Goal: Task Accomplishment & Management: Manage account settings

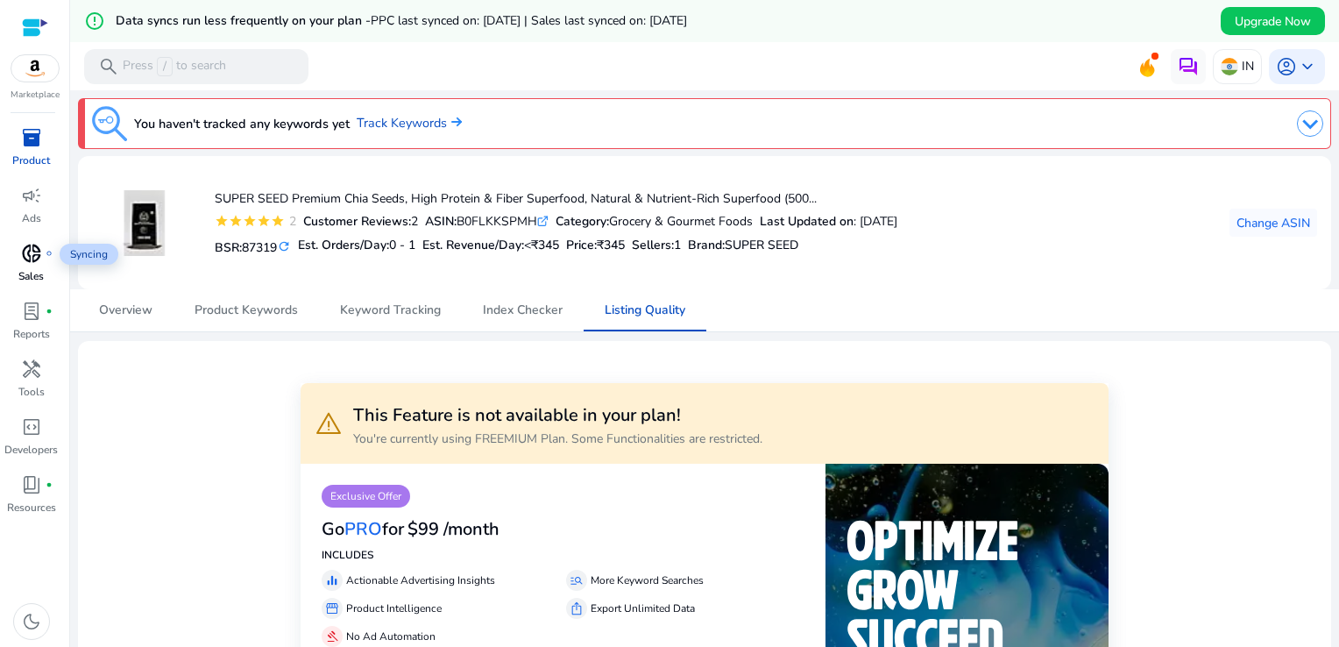
click at [23, 258] on span "donut_small" at bounding box center [31, 253] width 21 height 21
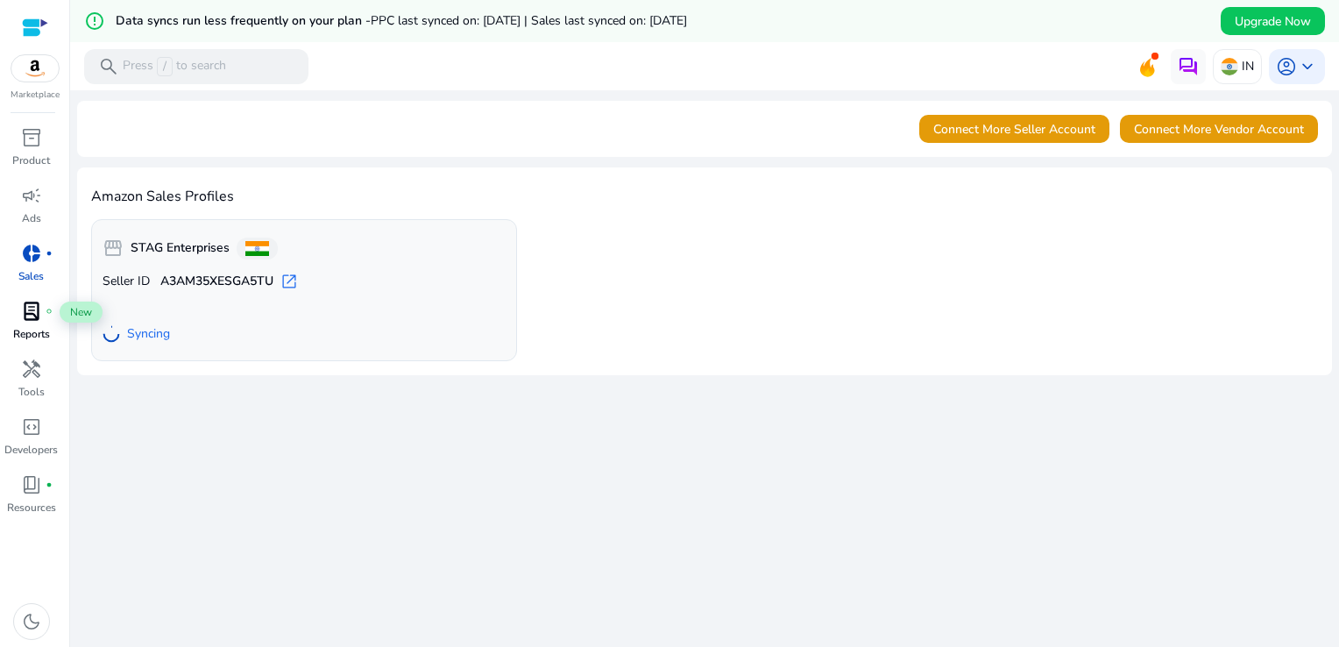
click at [33, 319] on span "lab_profile" at bounding box center [31, 310] width 21 height 21
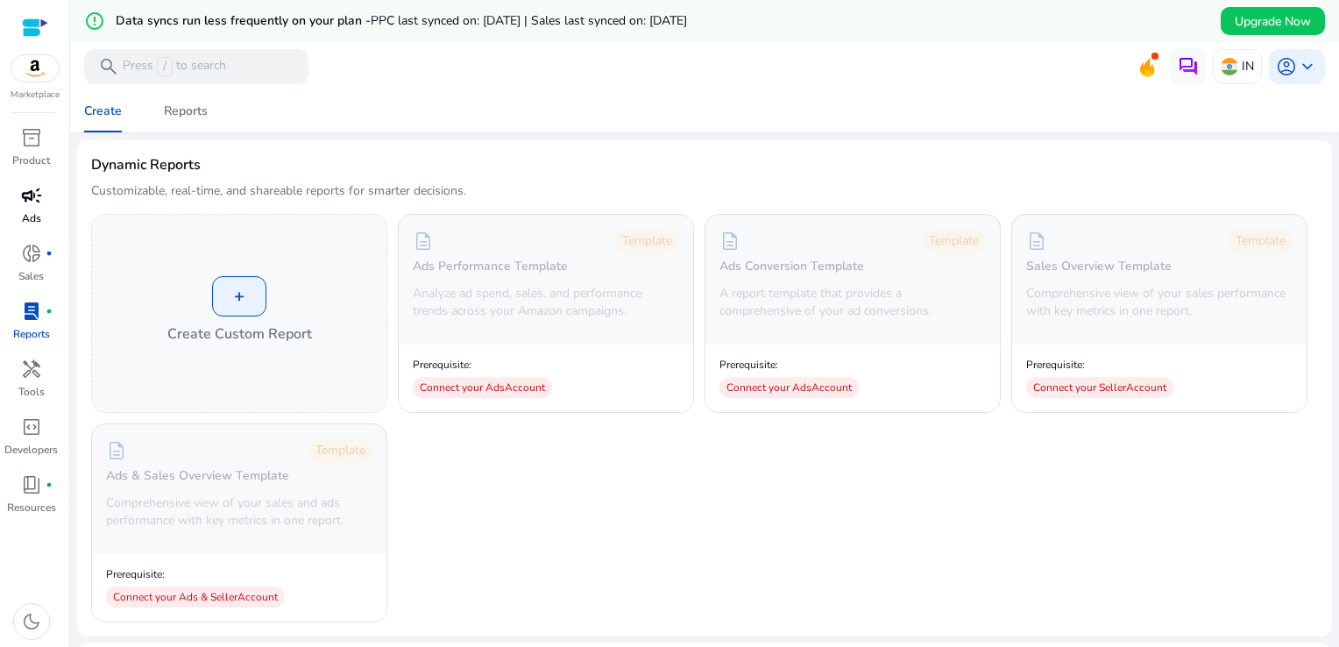
click at [32, 208] on div "campaign" at bounding box center [31, 195] width 49 height 28
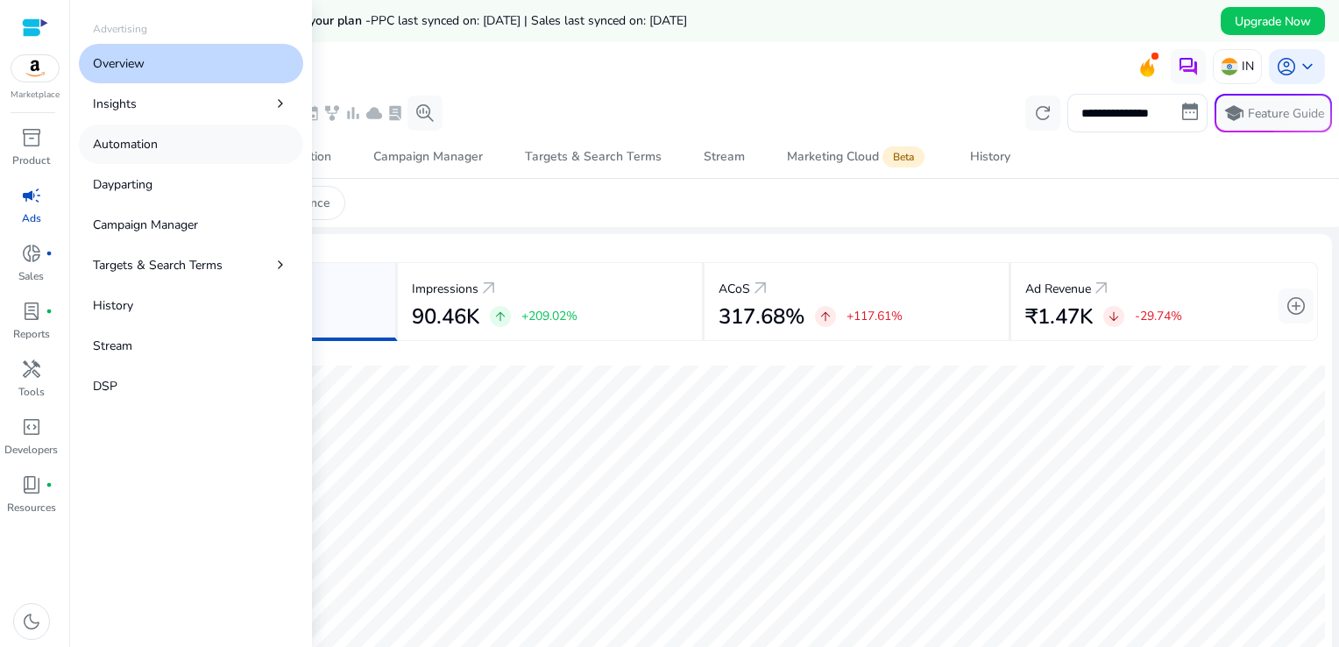
click at [142, 145] on p "Automation" at bounding box center [125, 144] width 65 height 18
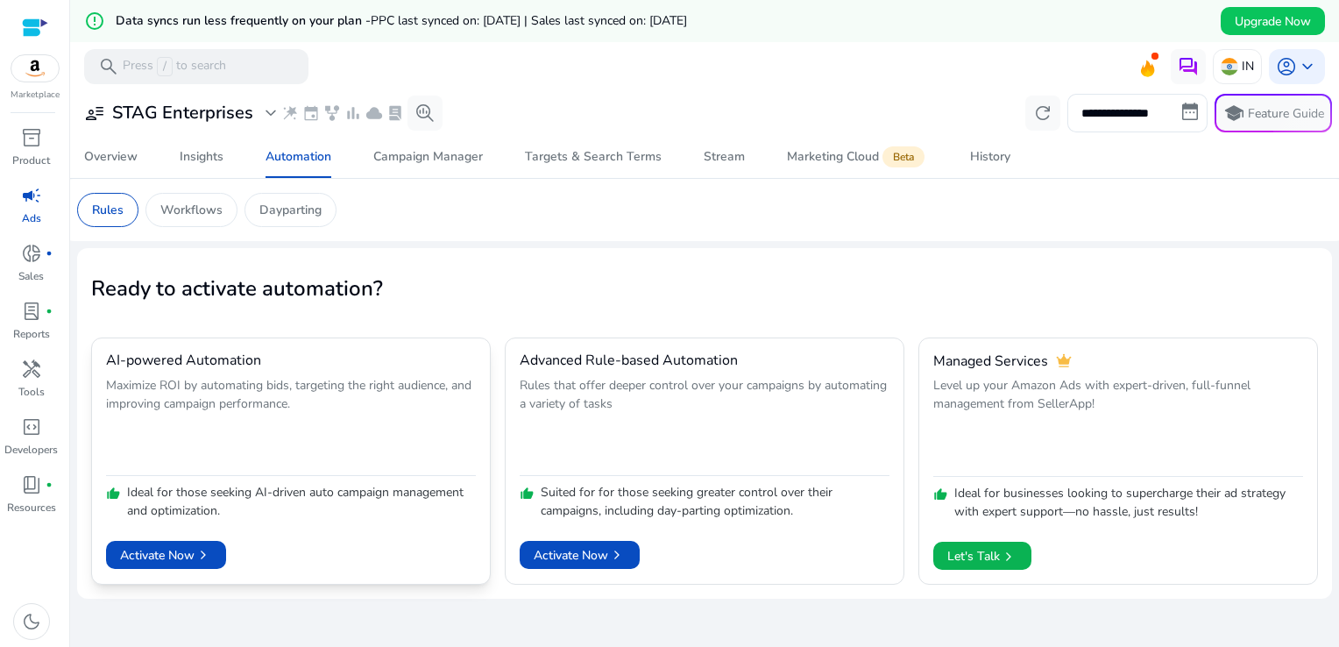
scroll to position [42, 0]
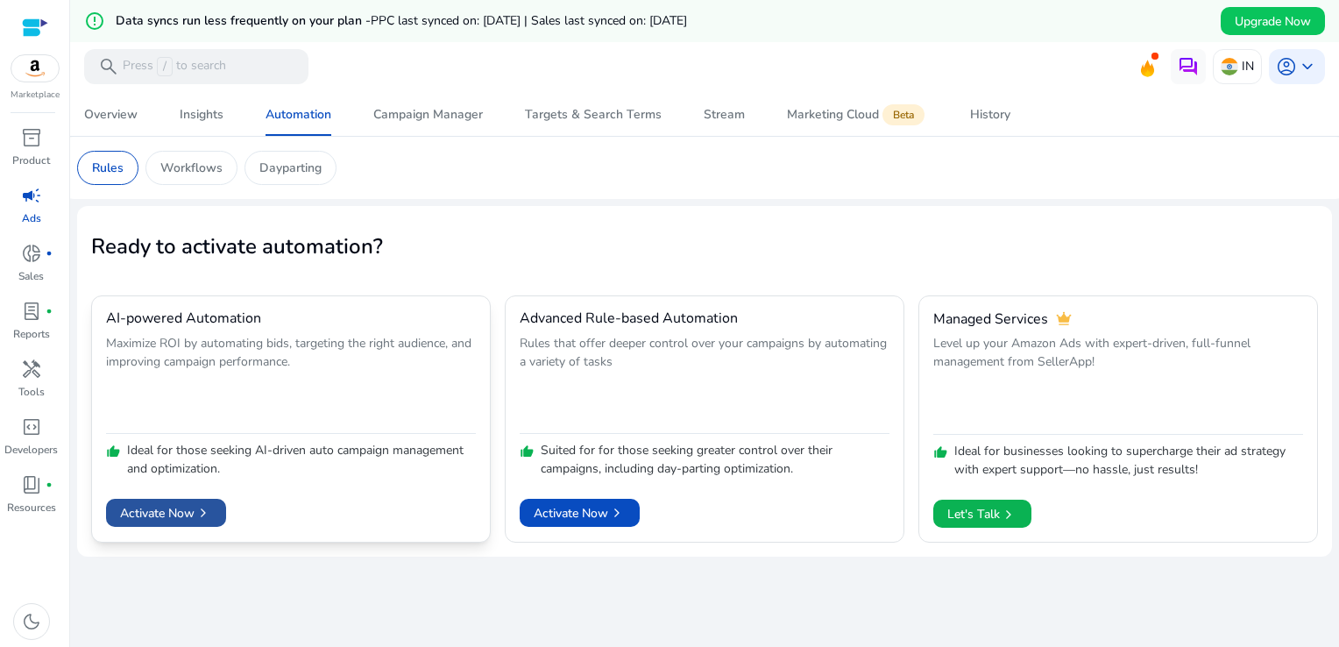
click at [209, 512] on span "chevron_right" at bounding box center [203, 513] width 18 height 18
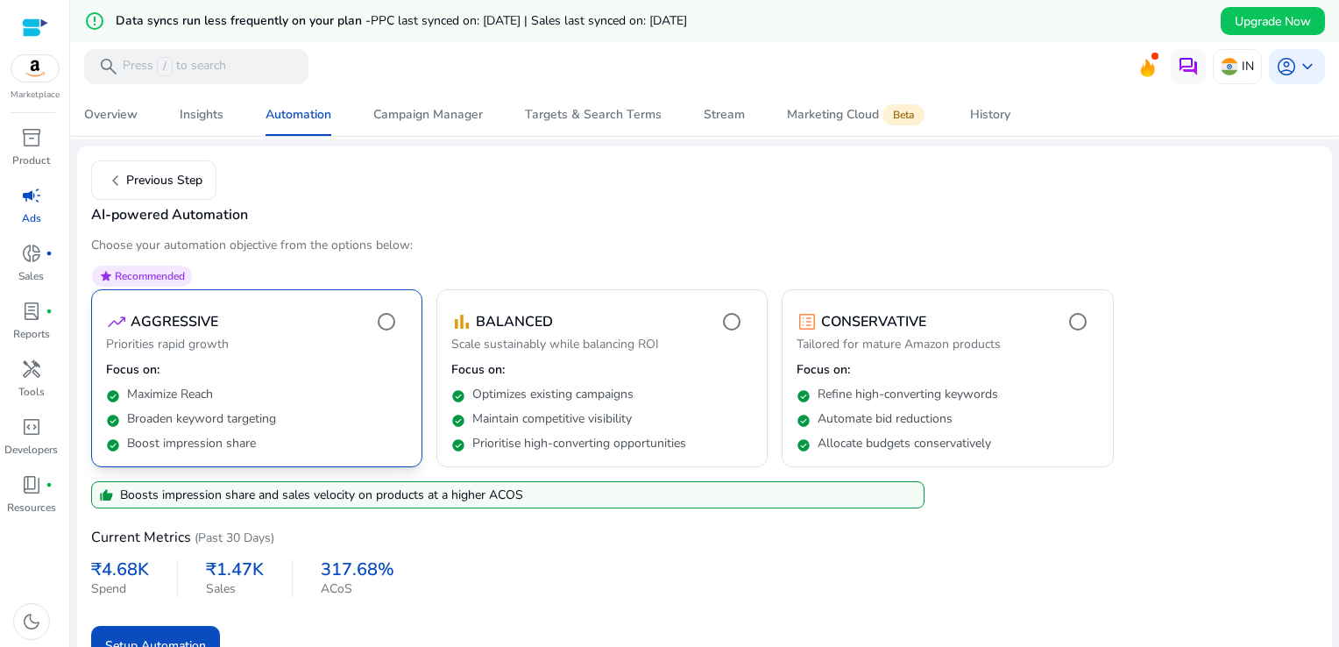
scroll to position [132, 0]
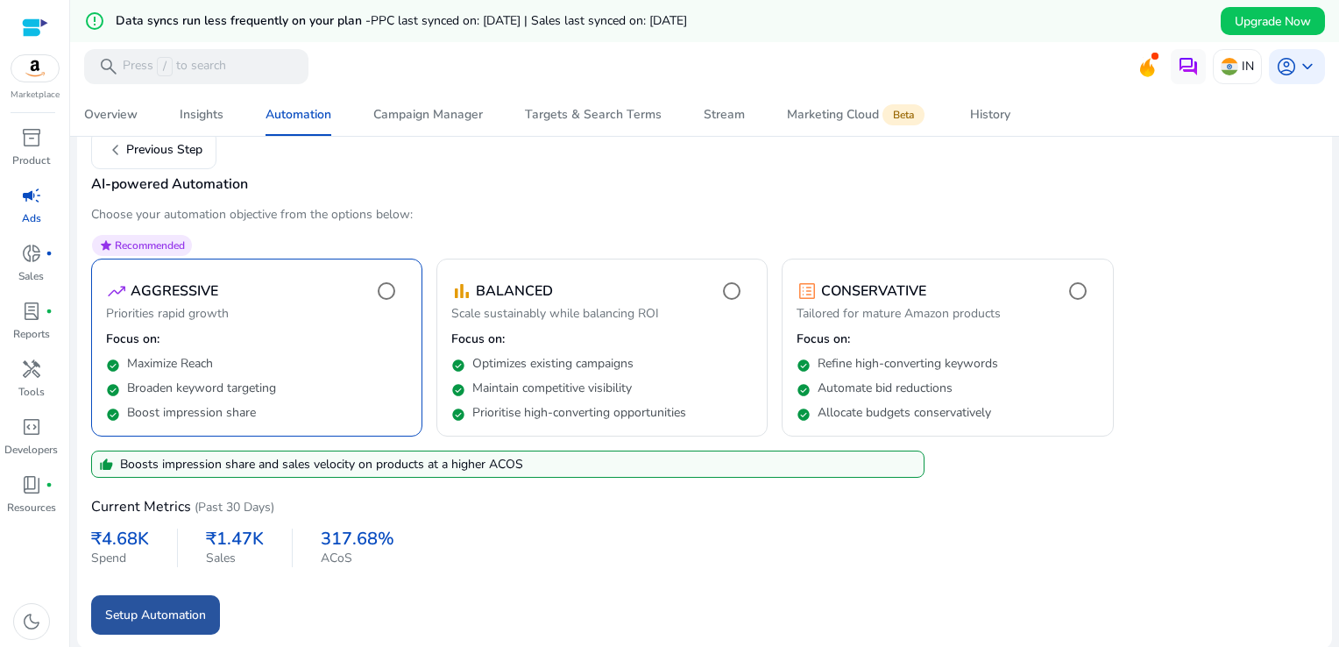
click at [194, 611] on span "Setup Automation" at bounding box center [155, 614] width 101 height 18
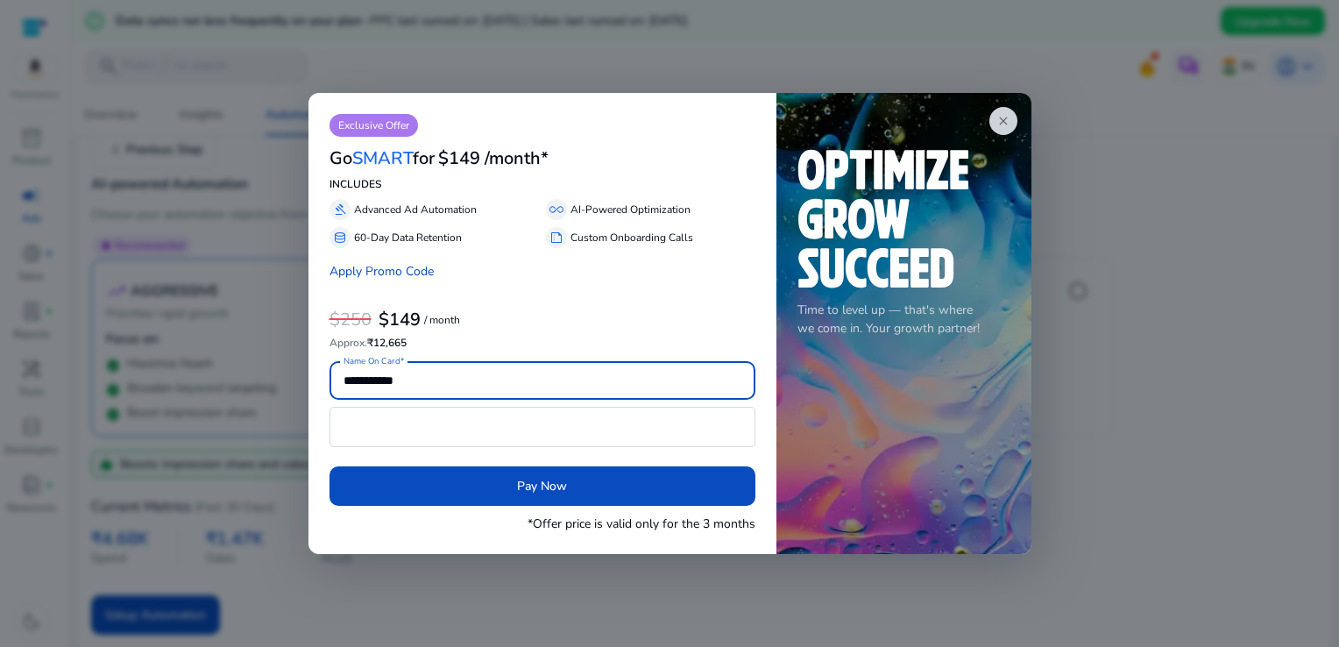
click at [988, 116] on div "close Time to level up — that's where we come in. Your growth partner!" at bounding box center [903, 324] width 255 height 462
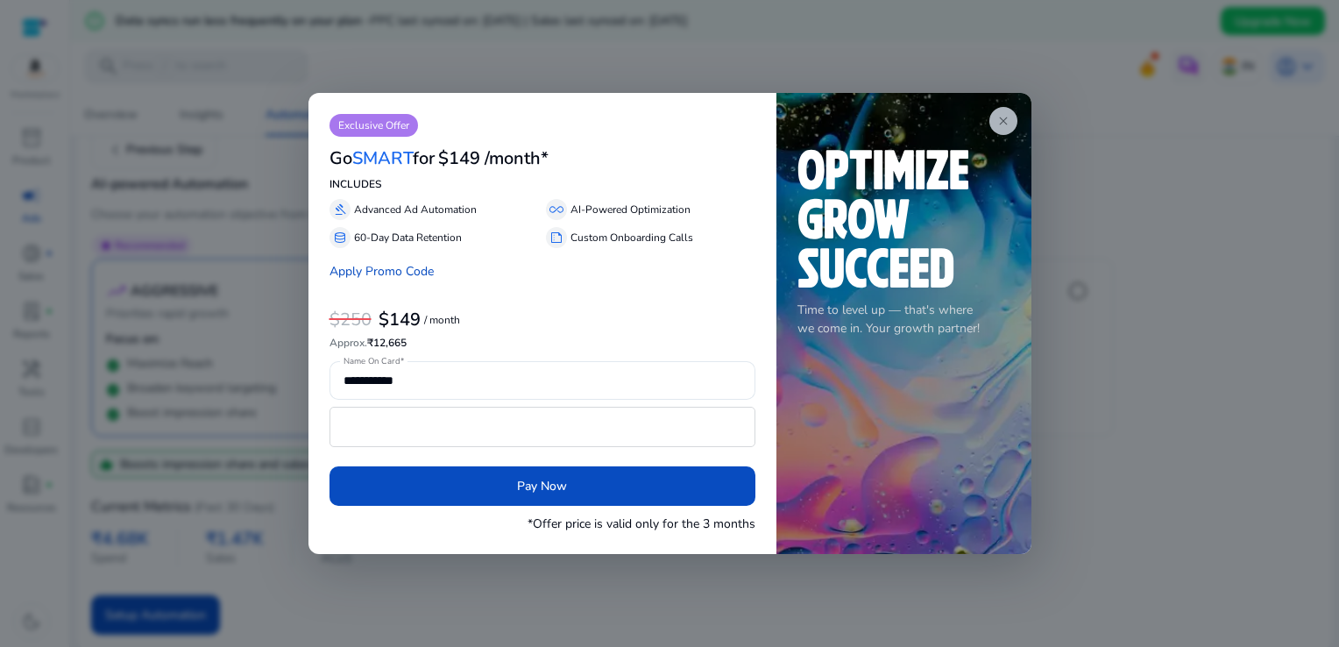
click at [1007, 125] on span "close" at bounding box center [1003, 121] width 14 height 14
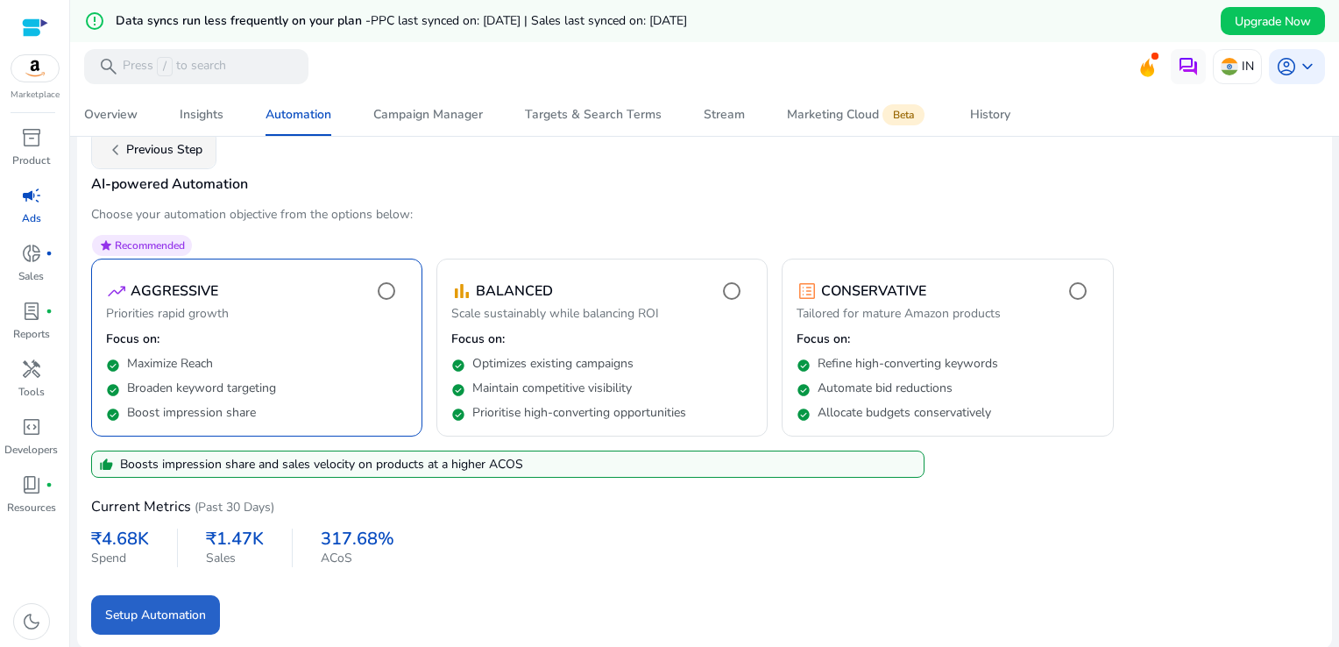
click at [163, 147] on span "chevron_left Previous Step" at bounding box center [153, 149] width 97 height 21
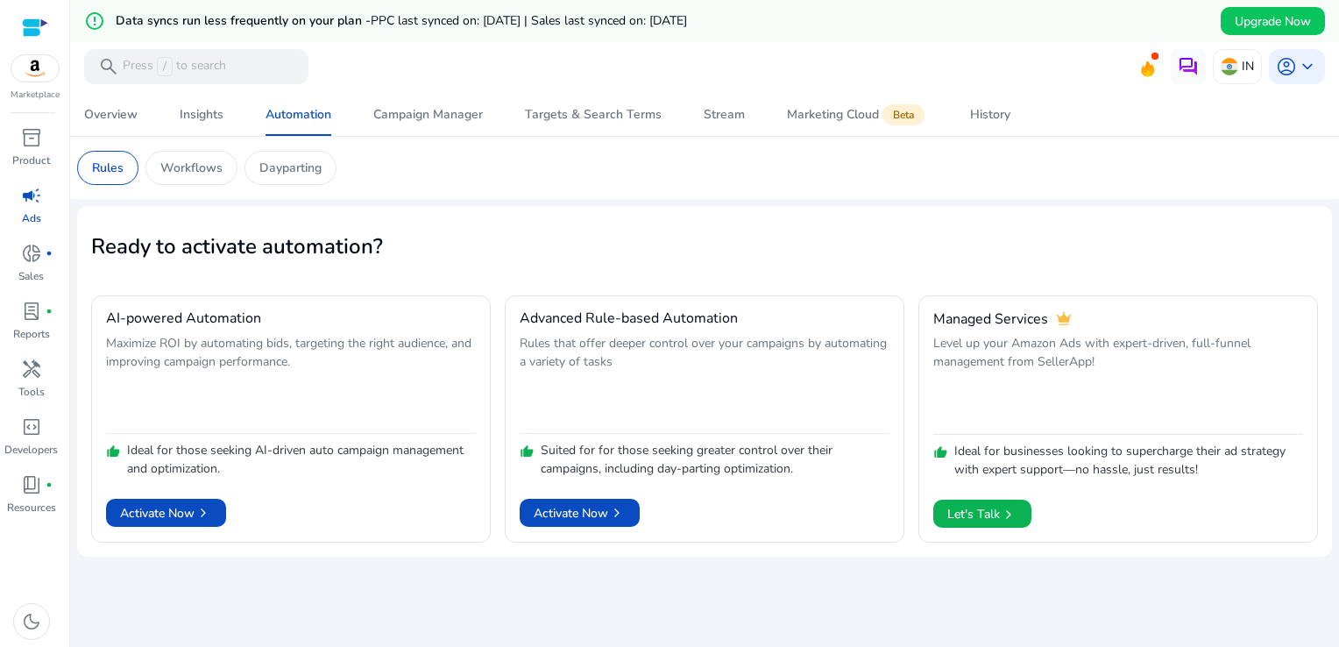
scroll to position [42, 0]
click at [578, 504] on span "Activate Now chevron_right" at bounding box center [580, 513] width 92 height 18
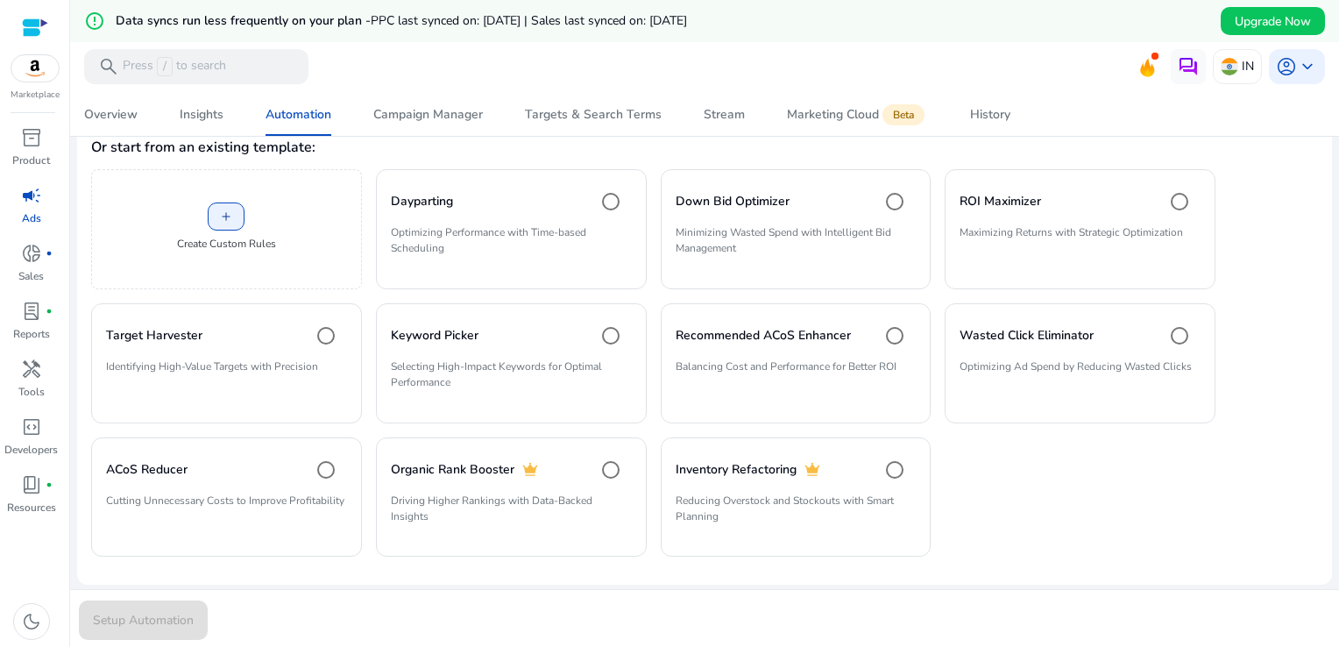
scroll to position [0, 0]
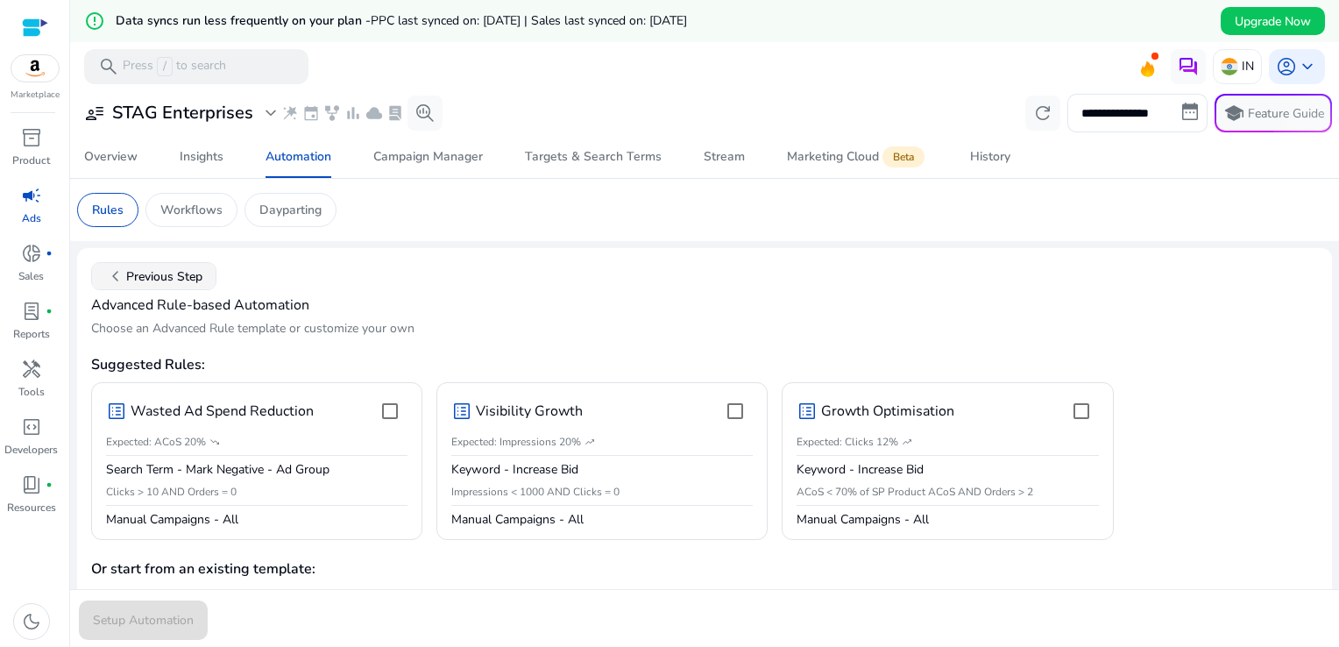
click at [155, 279] on span "chevron_left Previous Step" at bounding box center [153, 275] width 97 height 21
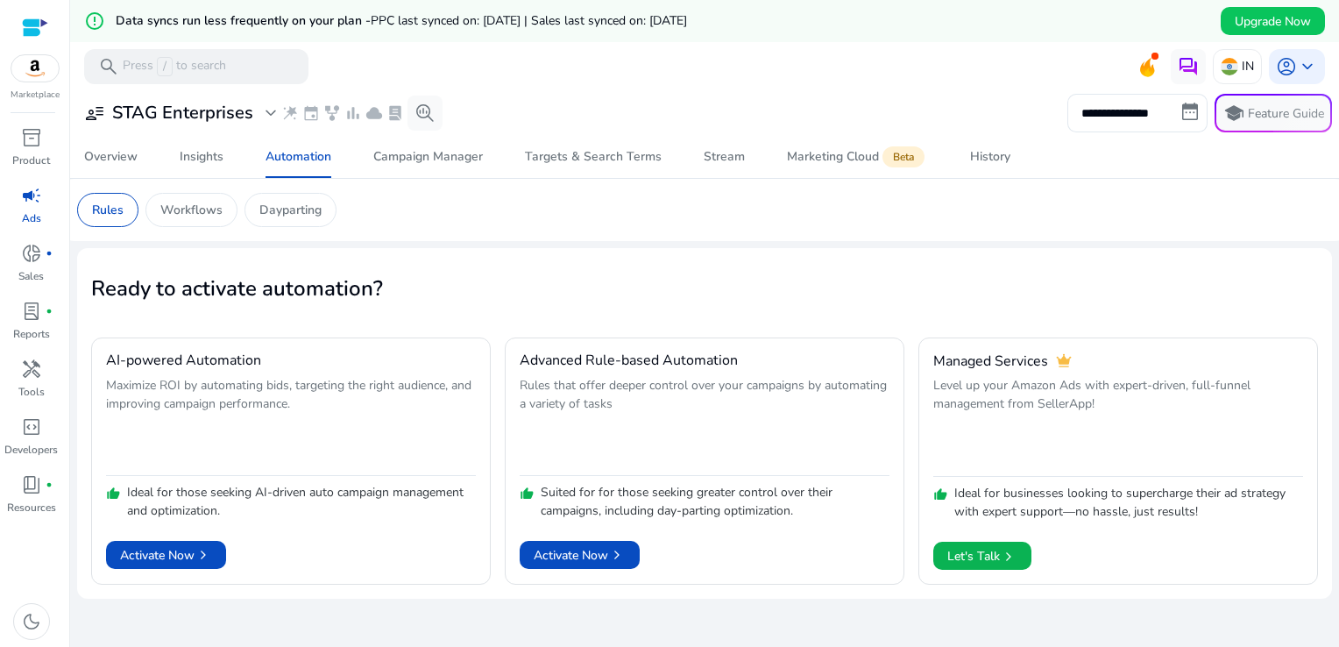
scroll to position [42, 0]
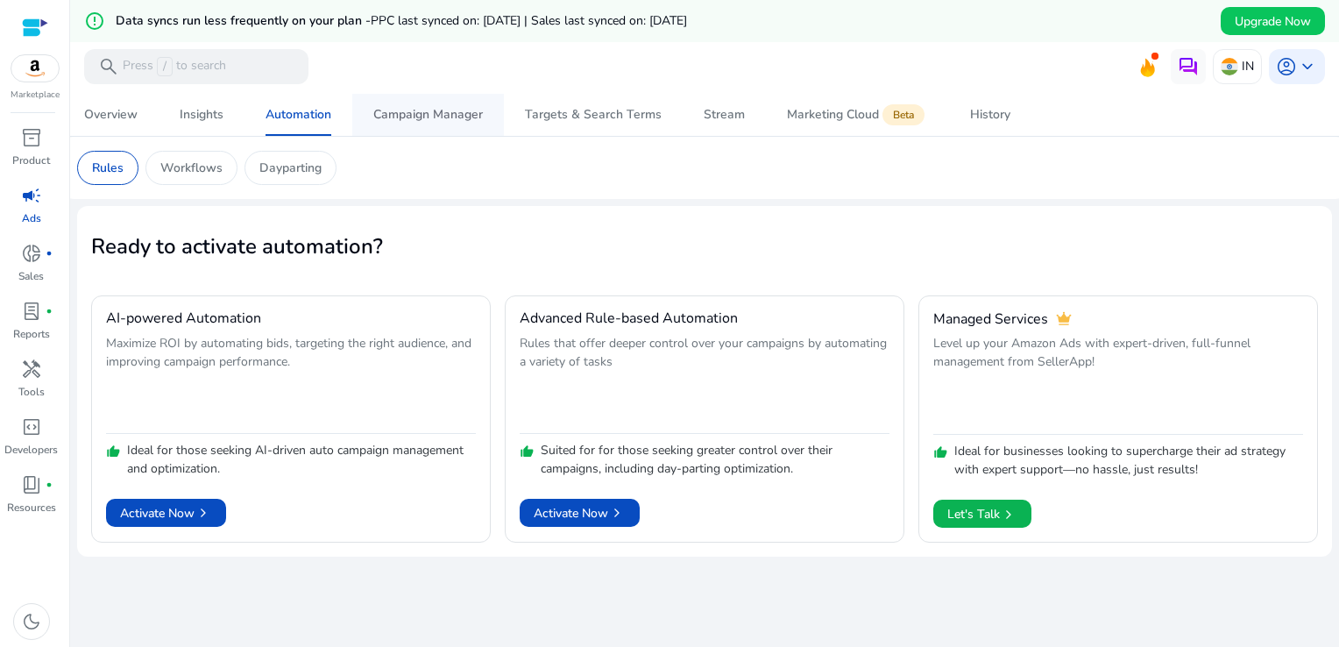
click at [428, 102] on span "Campaign Manager" at bounding box center [428, 115] width 110 height 42
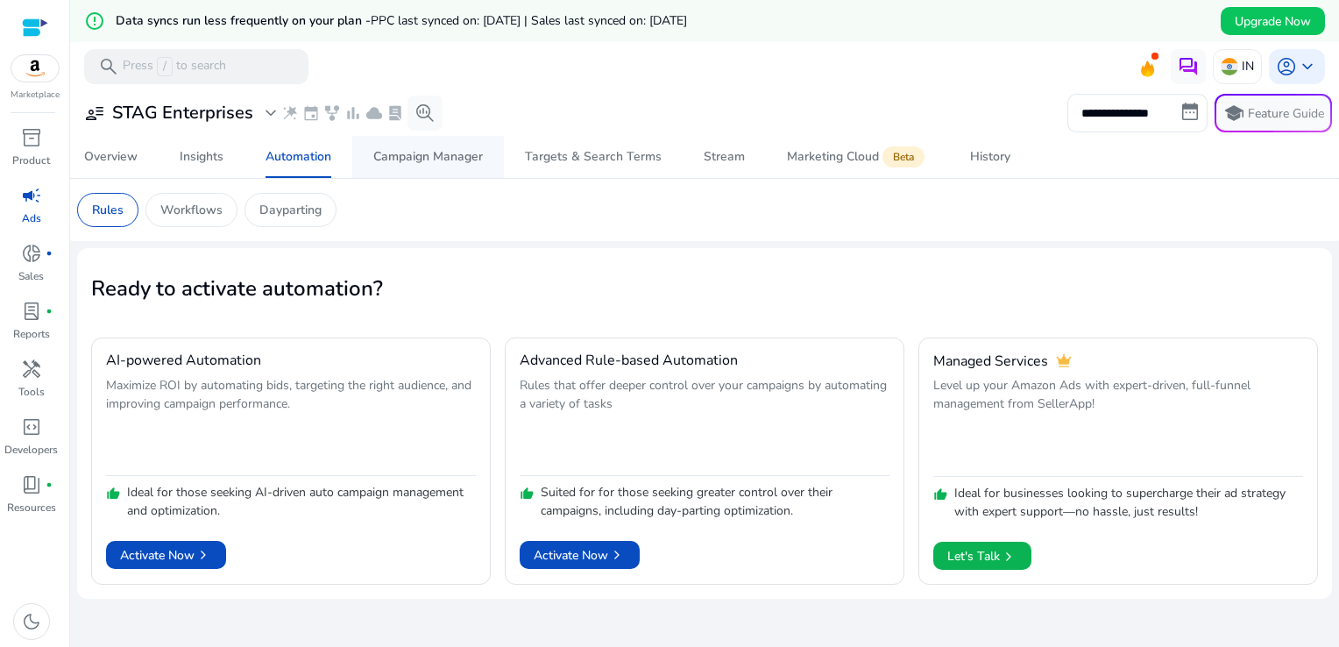
click at [472, 160] on div "Campaign Manager" at bounding box center [428, 157] width 110 height 12
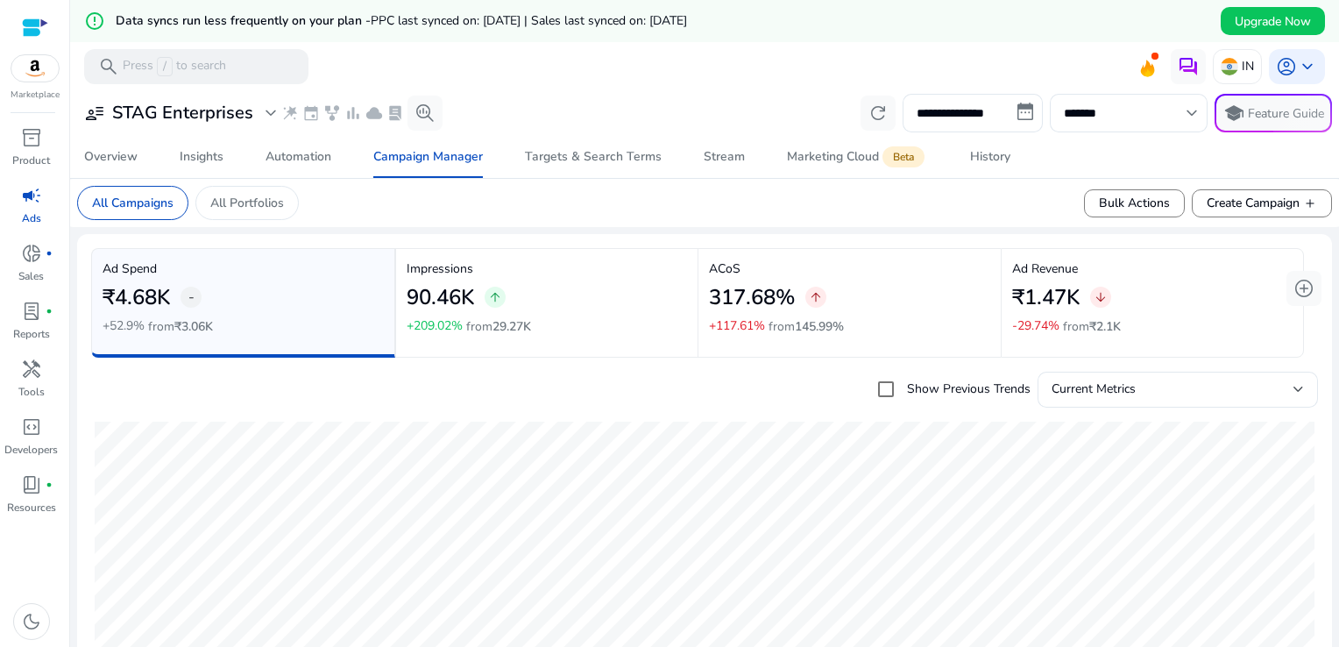
click at [431, 219] on mat-card "All Campaigns All Portfolios Bulk Actions Create Campaign add" at bounding box center [704, 203] width 1283 height 48
click at [1301, 60] on span "keyboard_arrow_down" at bounding box center [1307, 66] width 21 height 21
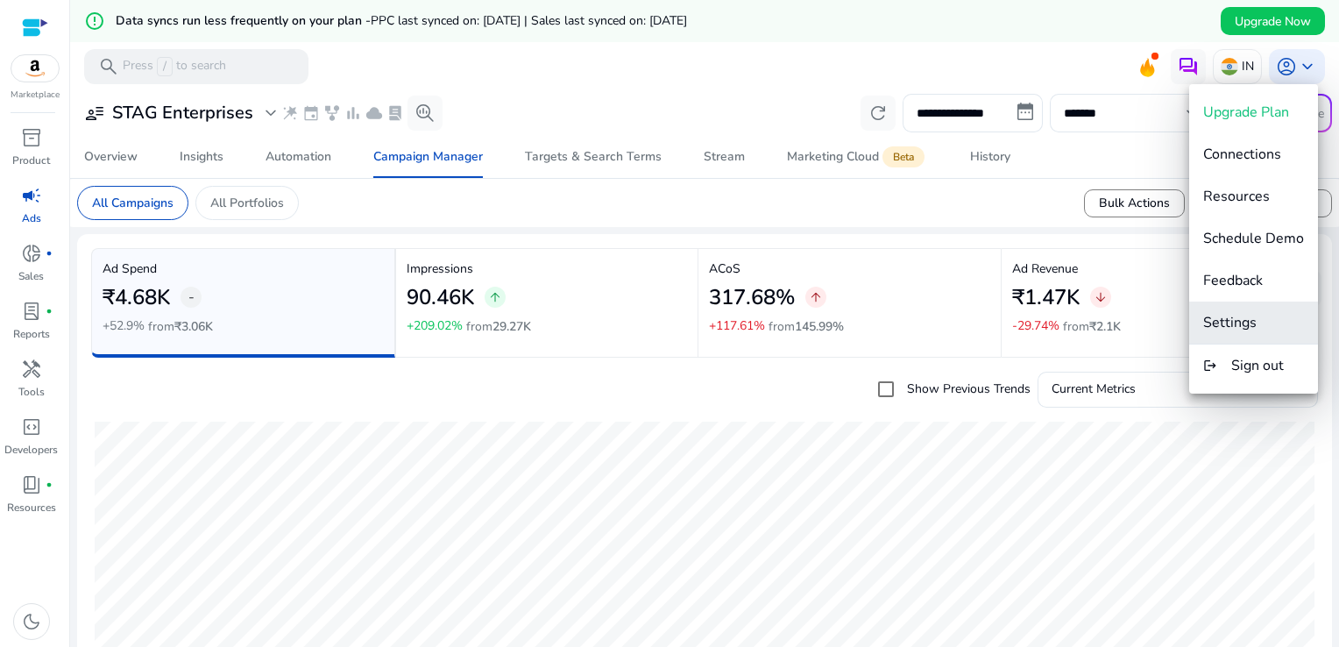
click at [1249, 324] on span "Settings" at bounding box center [1229, 322] width 53 height 19
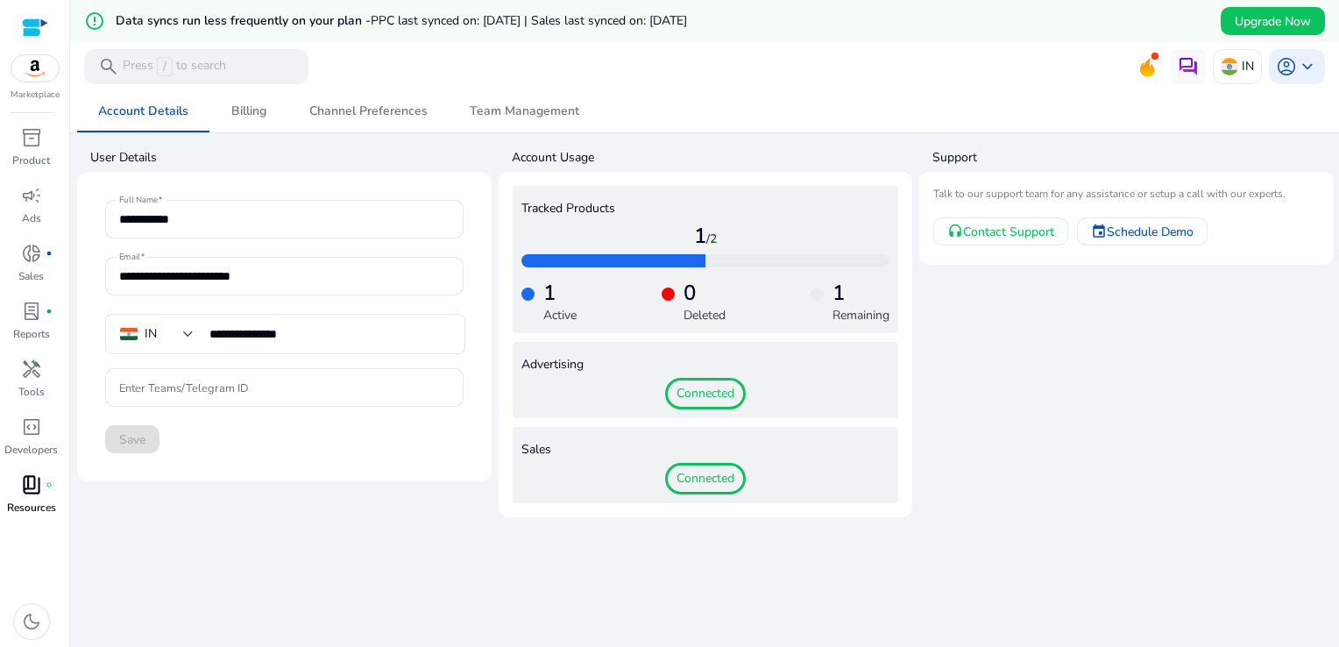
click at [46, 498] on link "book_4 fiber_manual_record Resources" at bounding box center [31, 499] width 62 height 58
